Goal: Obtain resource: Obtain resource

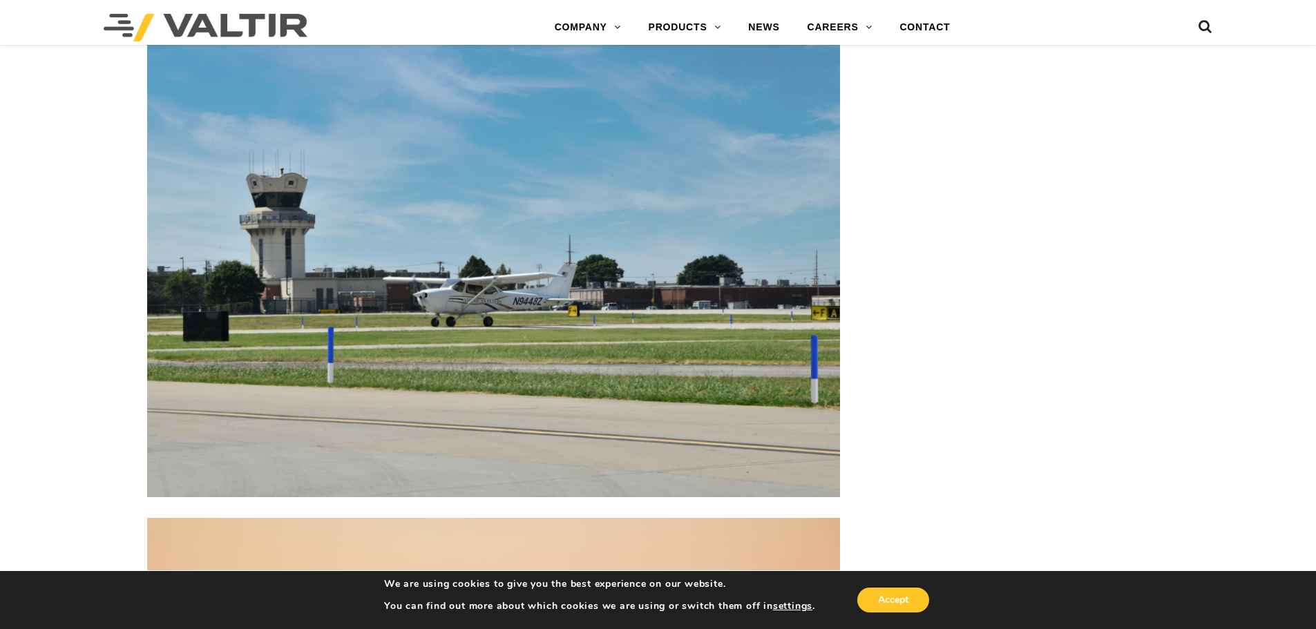
scroll to position [3524, 0]
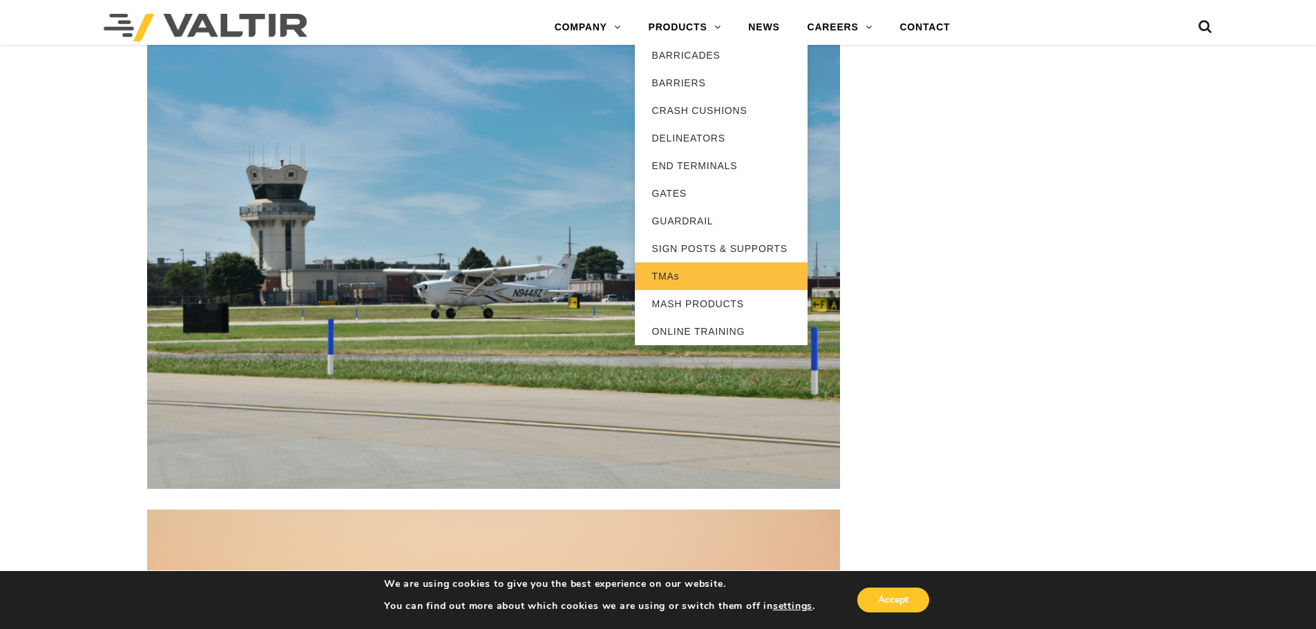
click at [669, 281] on link "TMAs" at bounding box center [721, 277] width 173 height 28
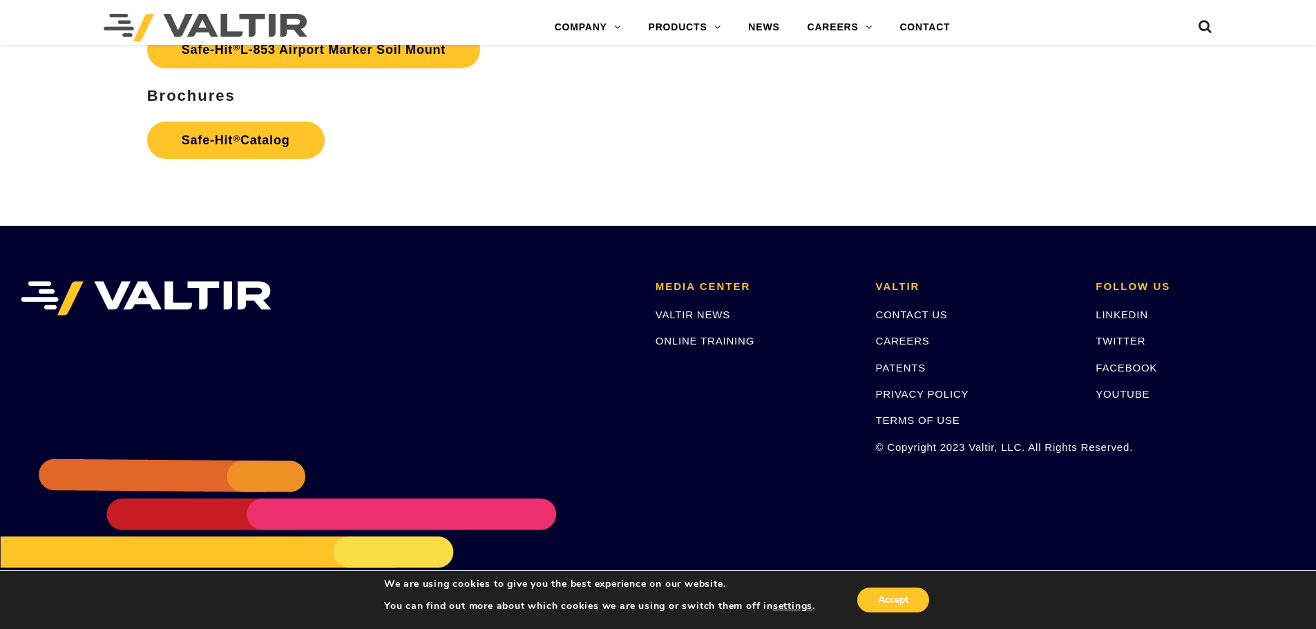
scroll to position [6790, 0]
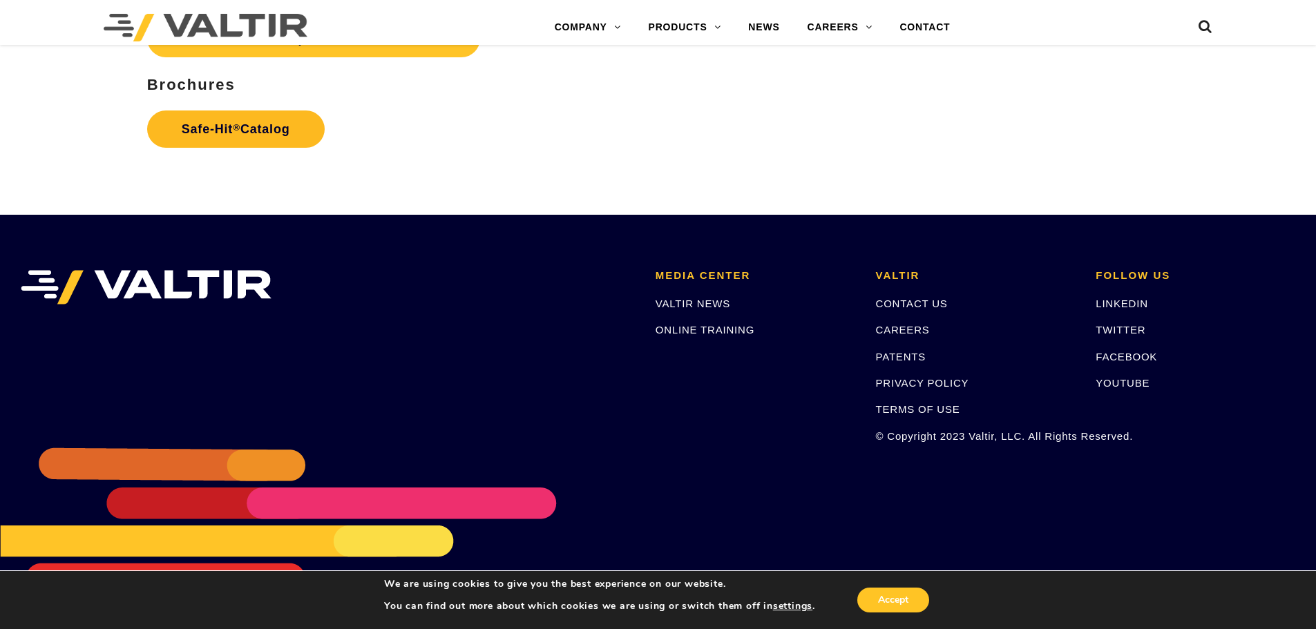
click at [207, 137] on link "Safe-Hit ® Catalog" at bounding box center [236, 129] width 178 height 37
